Goal: Information Seeking & Learning: Find specific fact

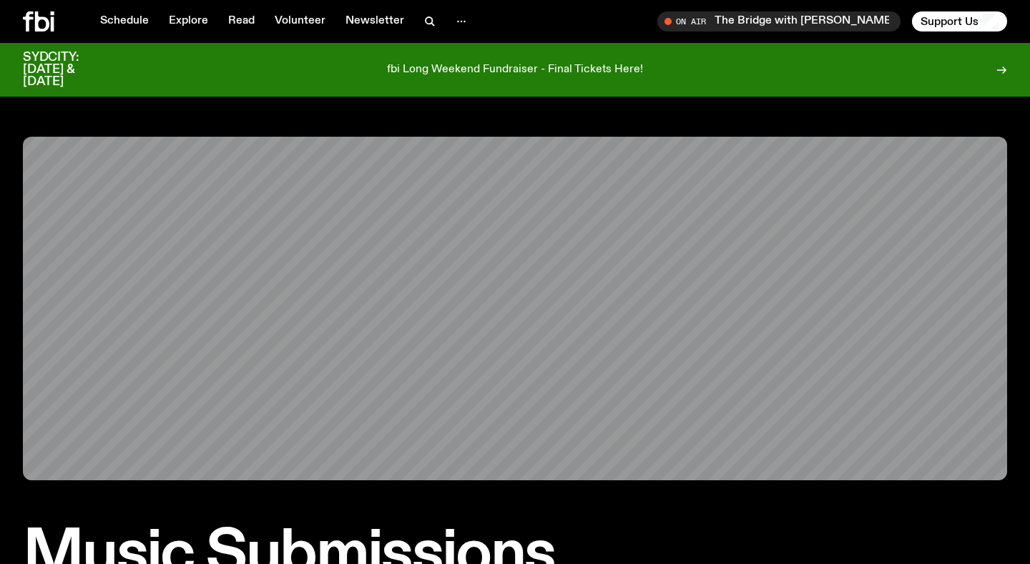
scroll to position [447, 0]
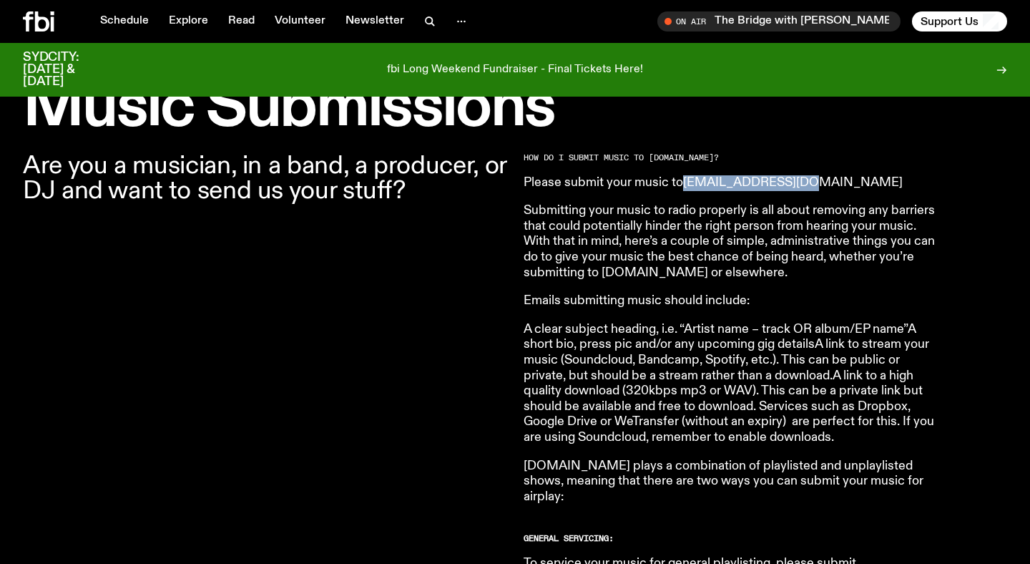
drag, startPoint x: 808, startPoint y: 186, endPoint x: 687, endPoint y: 187, distance: 120.9
click at [687, 187] on p "Please submit your music to [EMAIL_ADDRESS][DOMAIN_NAME]" at bounding box center [730, 183] width 412 height 16
copy link "[EMAIL_ADDRESS][DOMAIN_NAME]"
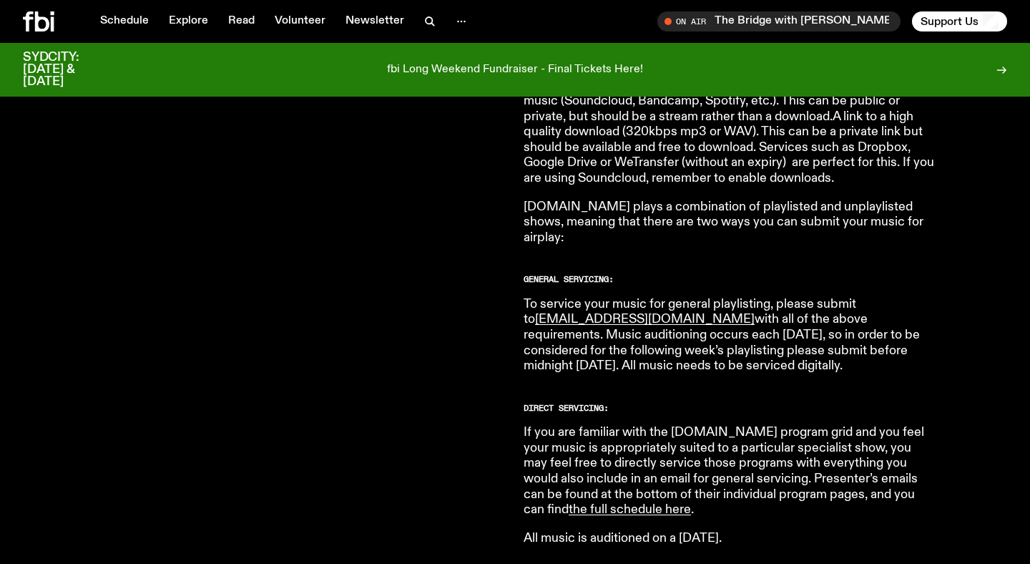
scroll to position [710, 0]
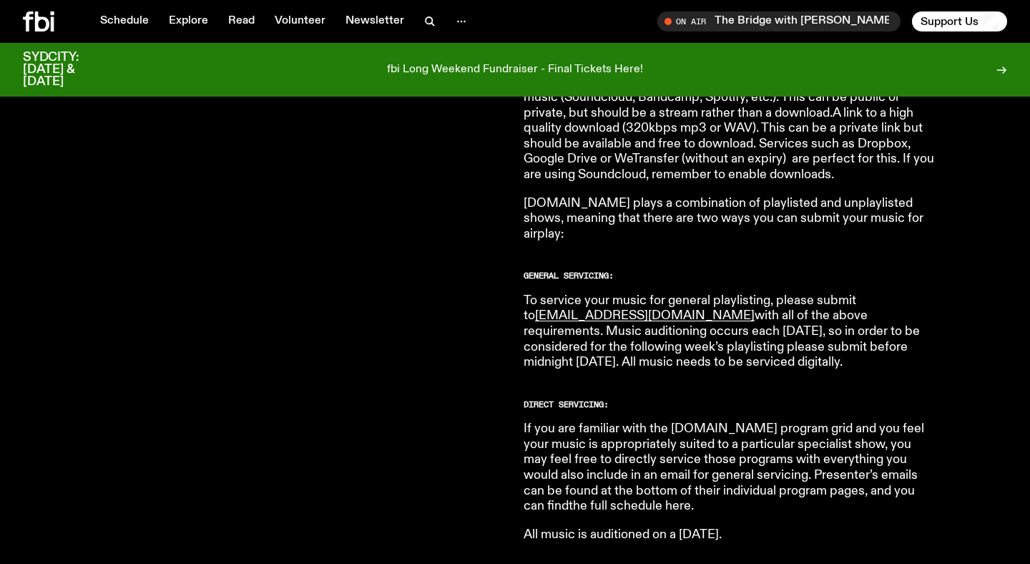
click at [691, 499] on link "the full schedule here" at bounding box center [630, 505] width 122 height 13
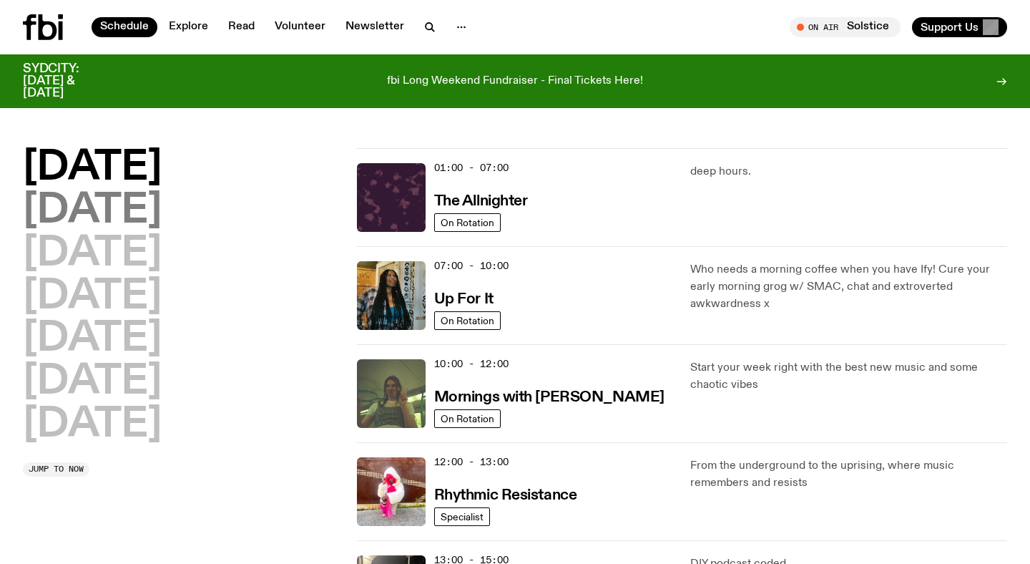
click at [162, 208] on h2 "[DATE]" at bounding box center [92, 211] width 139 height 40
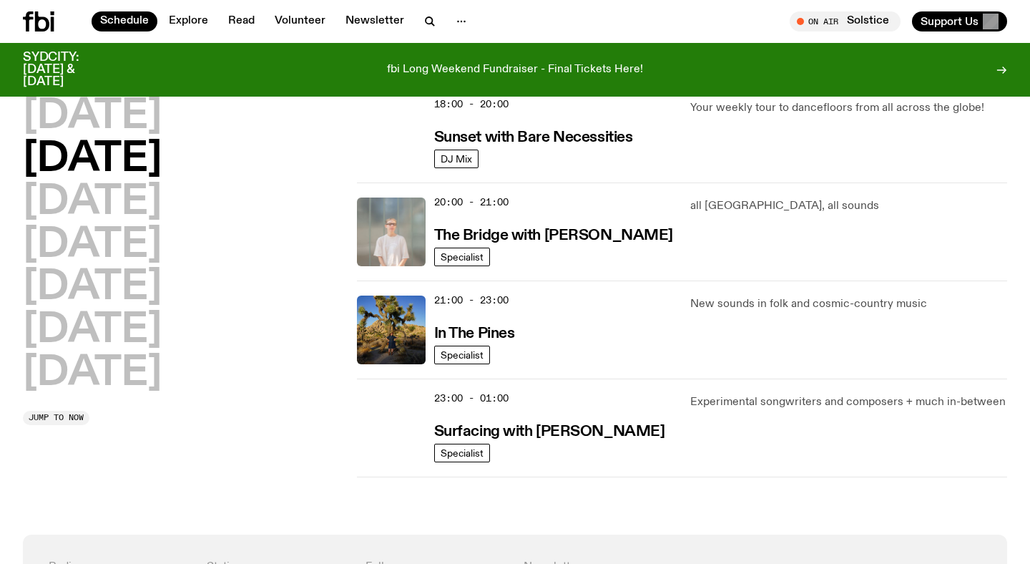
scroll to position [643, 0]
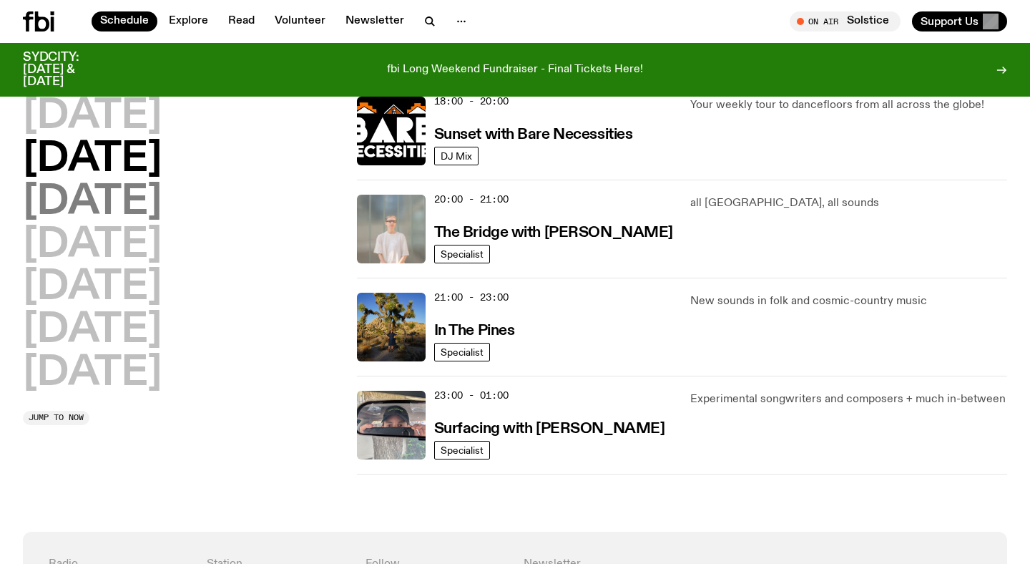
click at [160, 200] on h2 "[DATE]" at bounding box center [92, 202] width 139 height 40
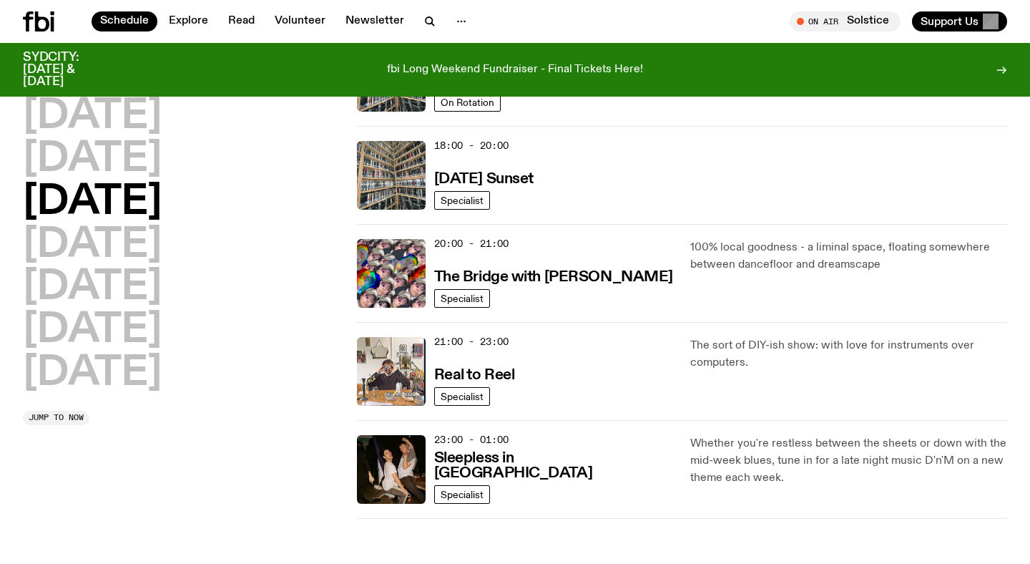
scroll to position [607, 0]
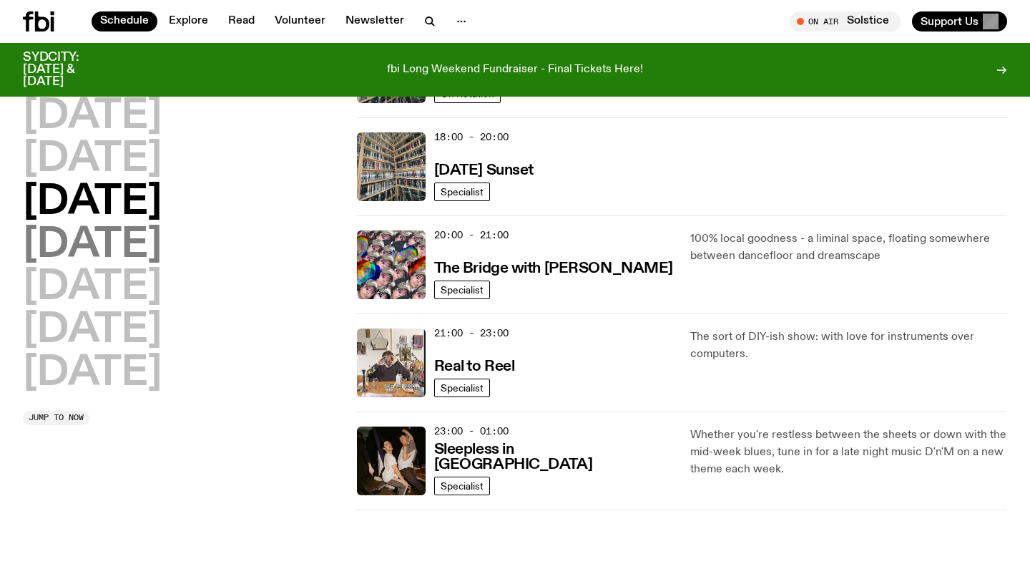
click at [162, 244] on h2 "Thursday" at bounding box center [92, 245] width 139 height 40
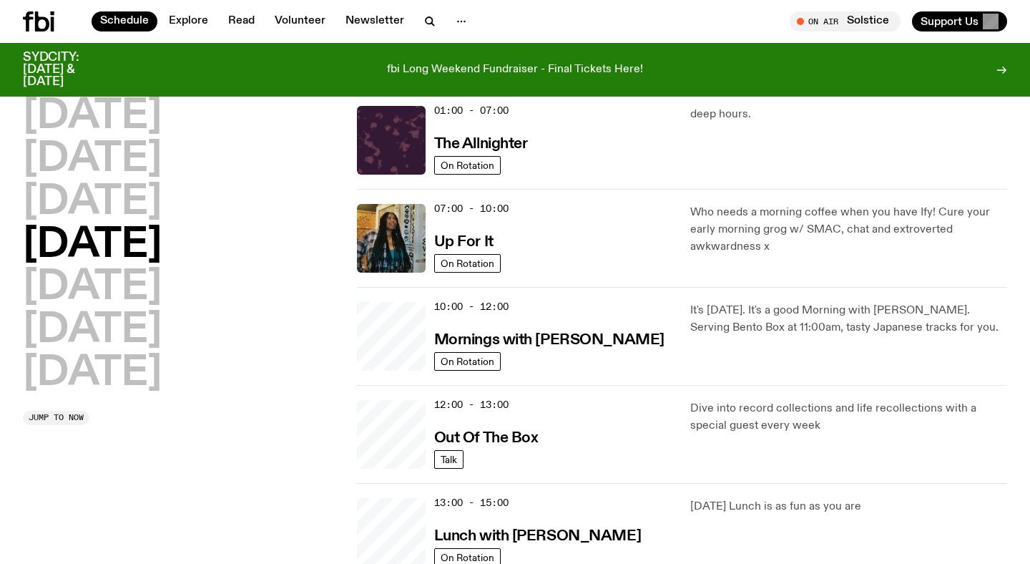
scroll to position [39, 0]
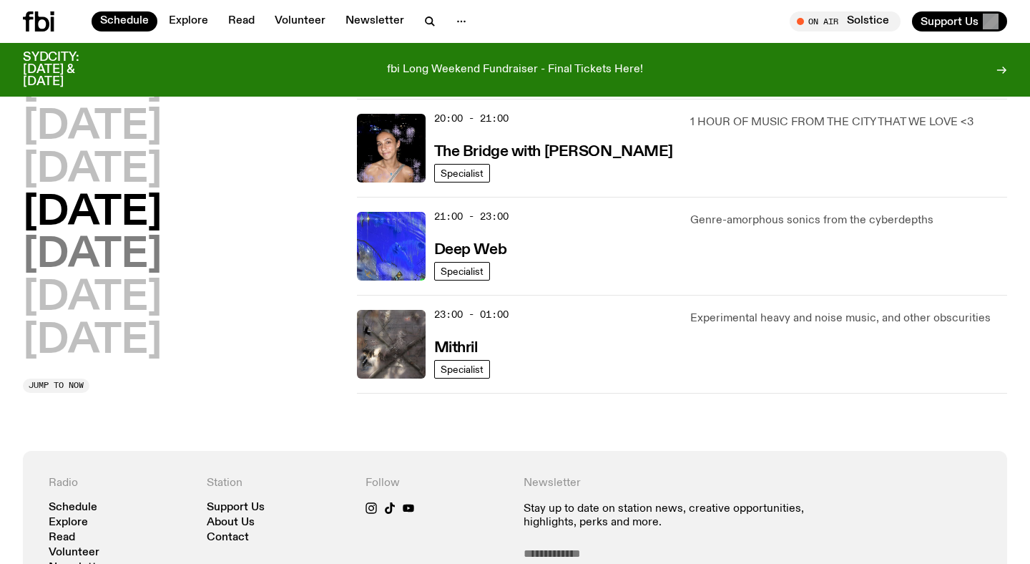
click at [132, 252] on h2 "Friday" at bounding box center [92, 256] width 139 height 40
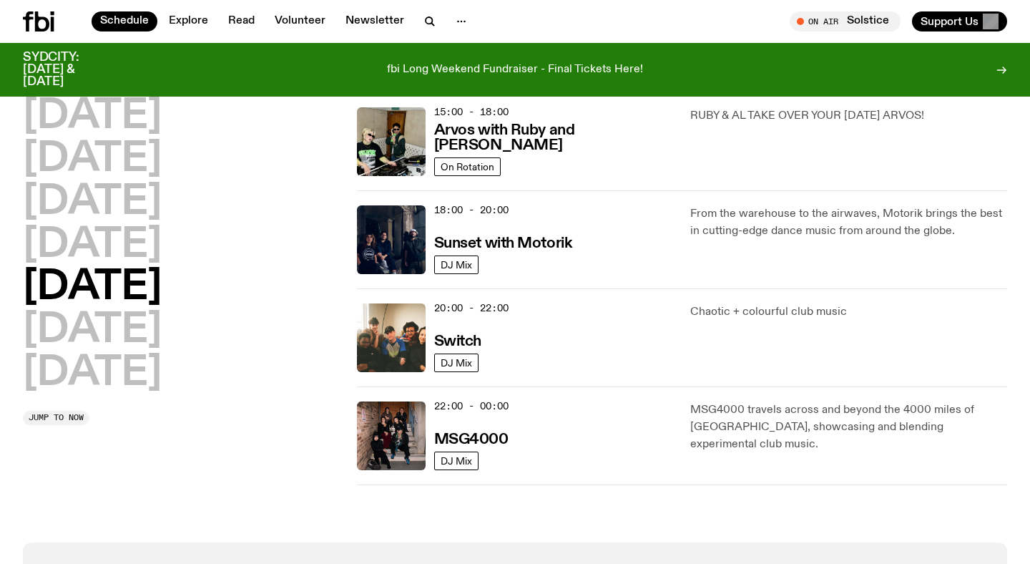
scroll to position [537, 0]
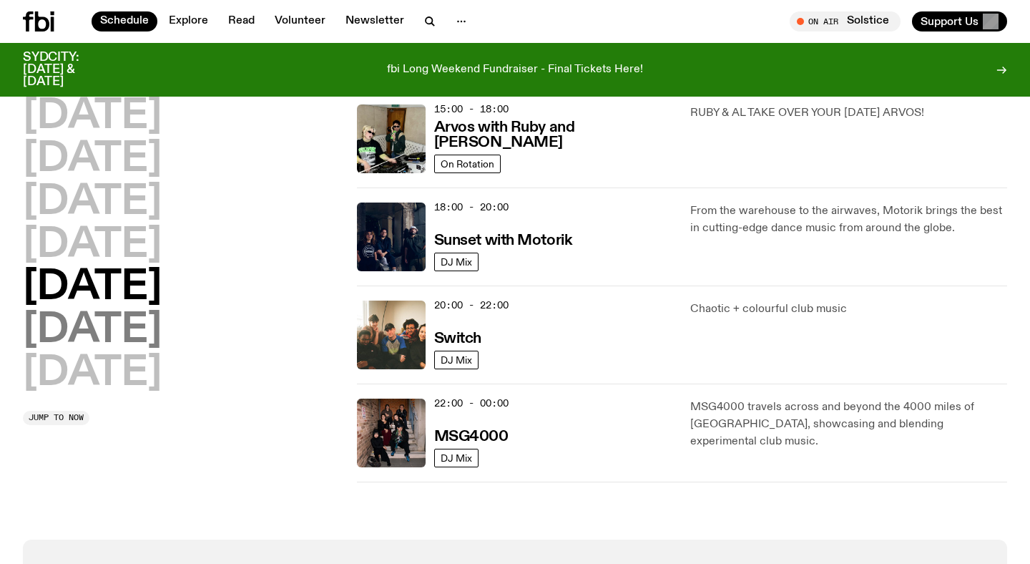
click at [83, 318] on h2 "Saturday" at bounding box center [92, 330] width 139 height 40
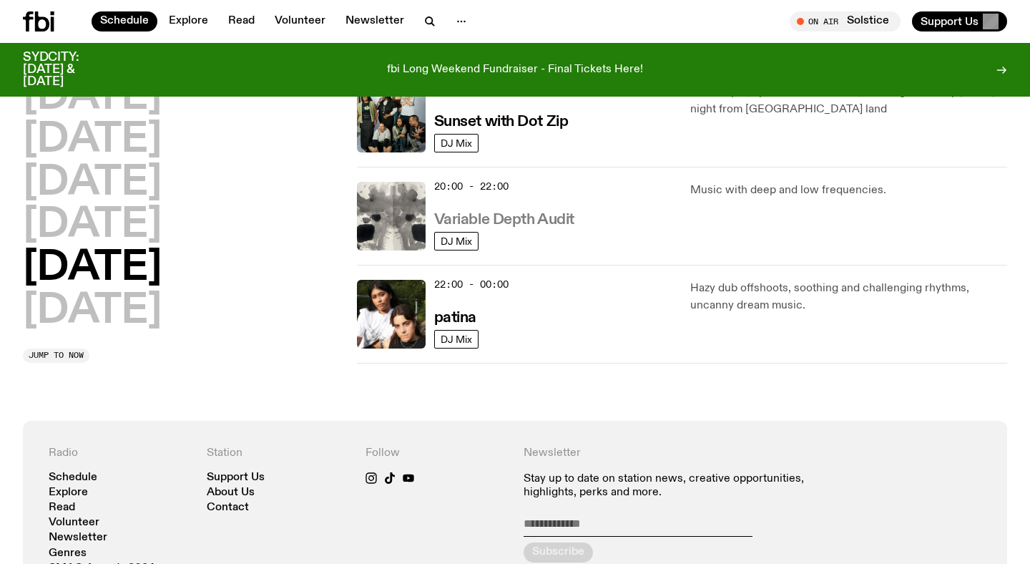
scroll to position [966, 0]
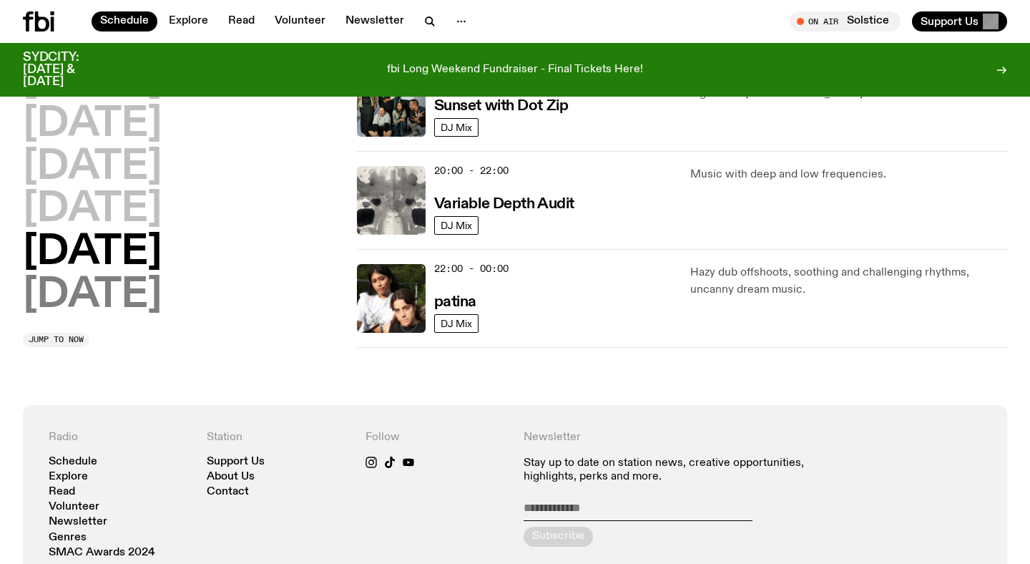
click at [162, 298] on h2 "Sunday" at bounding box center [92, 295] width 139 height 40
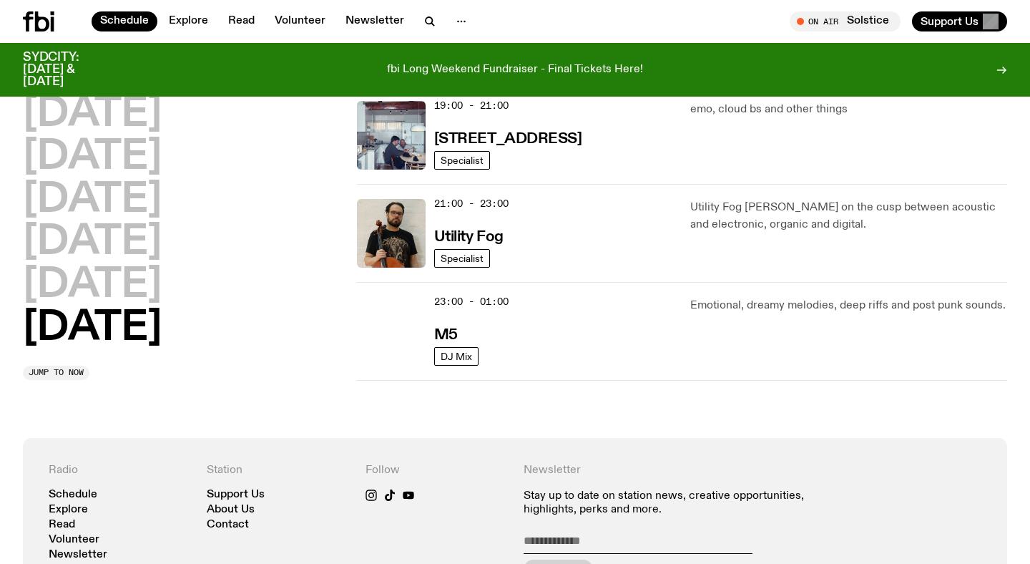
scroll to position [1041, 0]
